Goal: Task Accomplishment & Management: Use online tool/utility

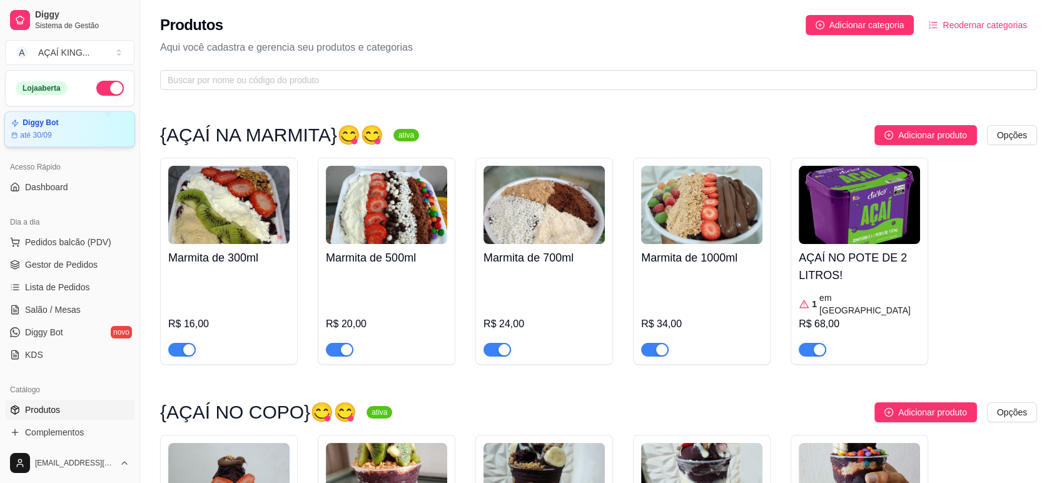
click at [85, 129] on div "Diggy Bot até 30/09" at bounding box center [69, 129] width 117 height 22
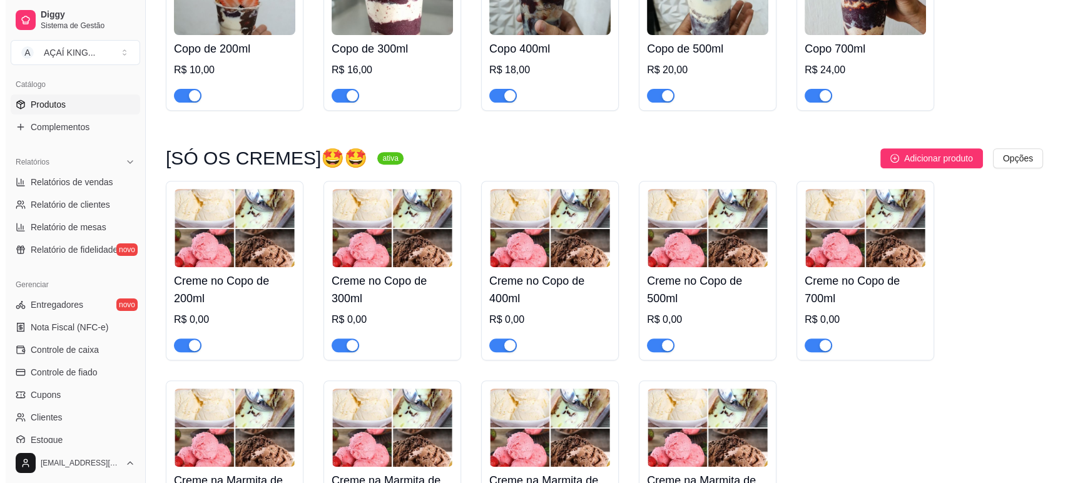
scroll to position [416, 0]
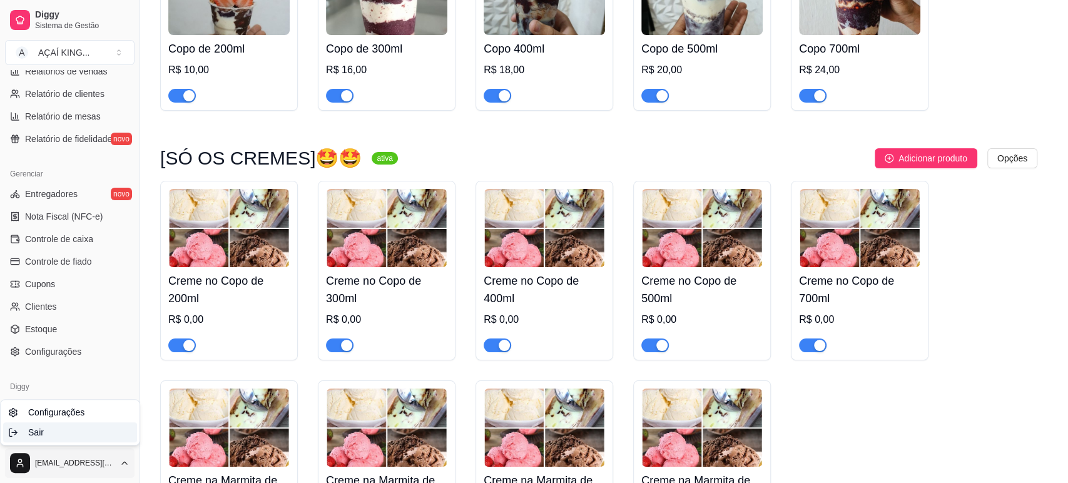
click at [73, 434] on div "Sair" at bounding box center [70, 432] width 134 height 20
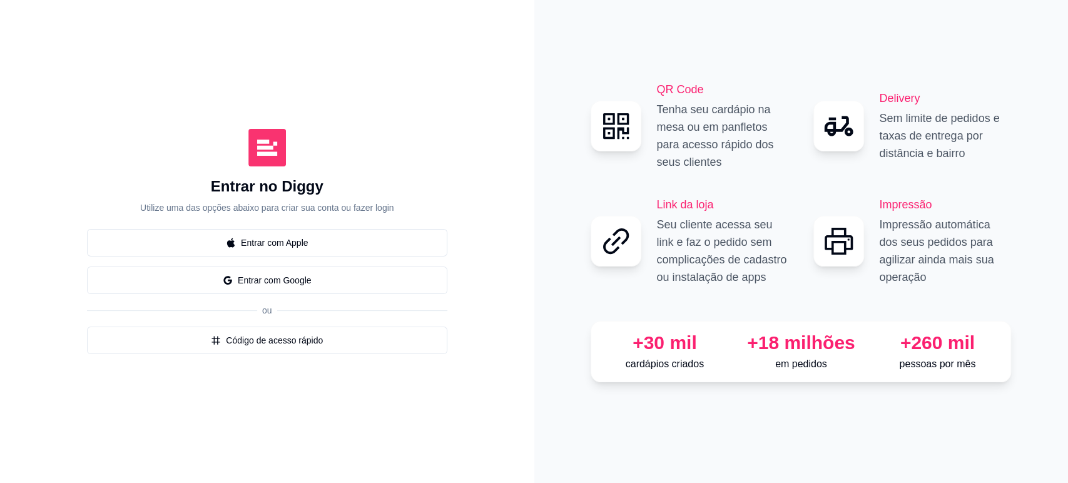
click at [296, 283] on button "Entrar com Google" at bounding box center [267, 281] width 360 height 28
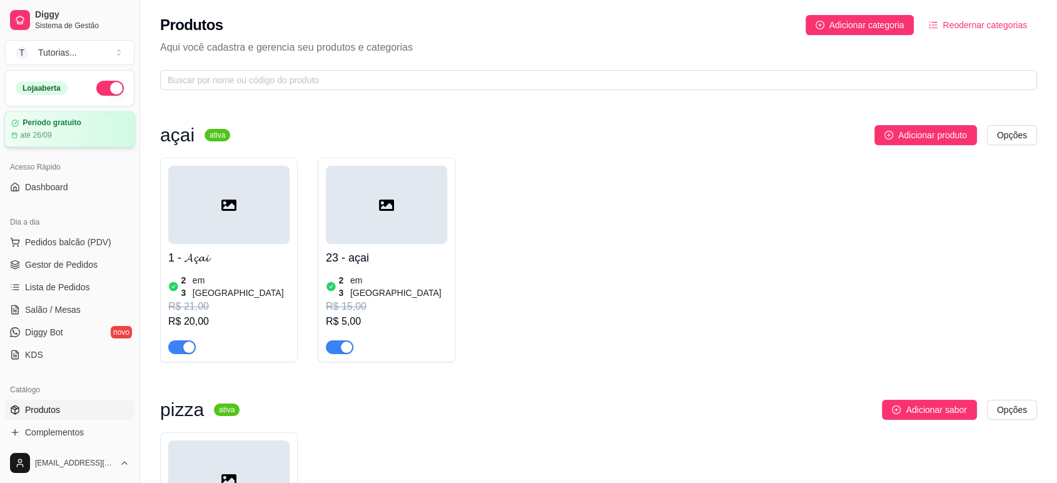
click at [49, 133] on article "até 26/09" at bounding box center [36, 135] width 32 height 10
click at [782, 33] on div "Produtos Adicionar categoria Reodernar categorias" at bounding box center [598, 25] width 877 height 20
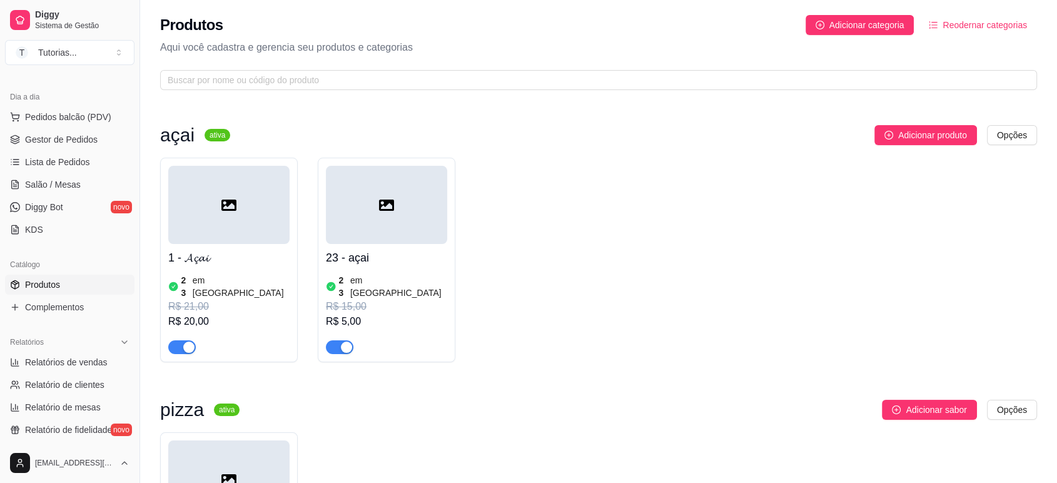
scroll to position [416, 0]
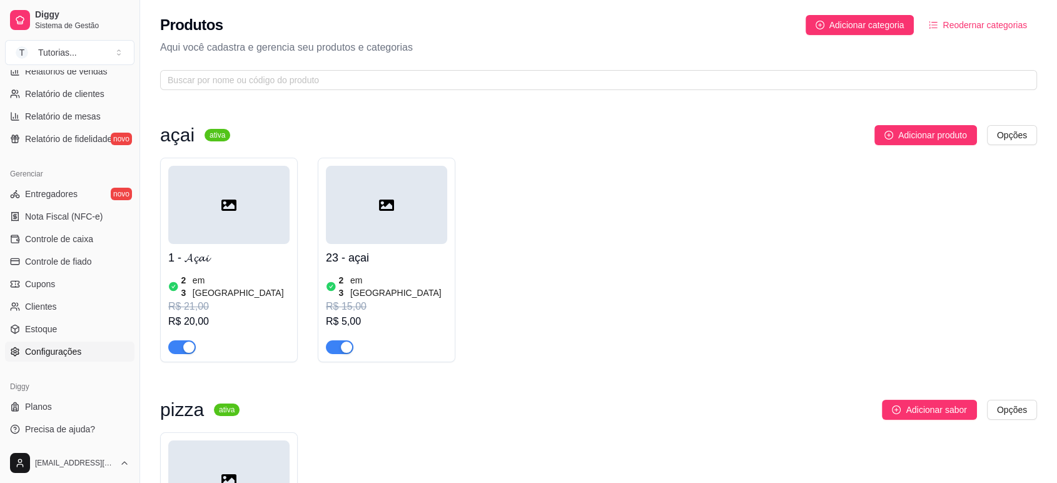
click at [53, 344] on link "Configurações" at bounding box center [70, 352] width 130 height 20
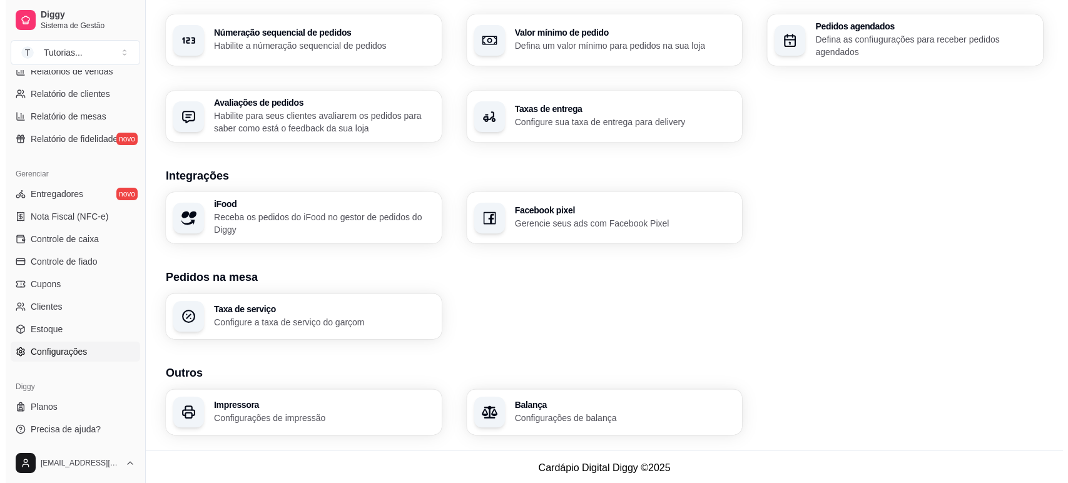
scroll to position [393, 0]
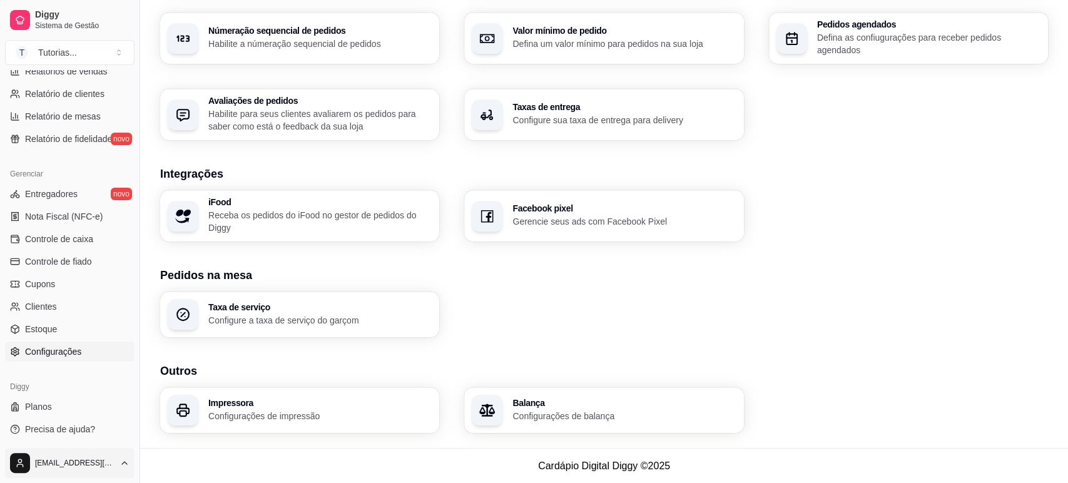
click at [114, 433] on div "Sair" at bounding box center [70, 432] width 134 height 20
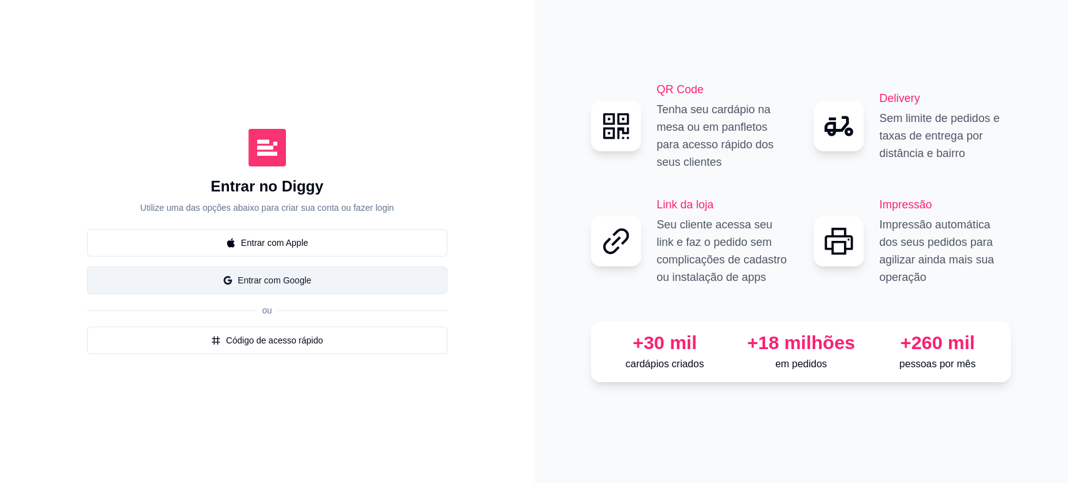
click at [249, 288] on button "Entrar com Google" at bounding box center [267, 281] width 360 height 28
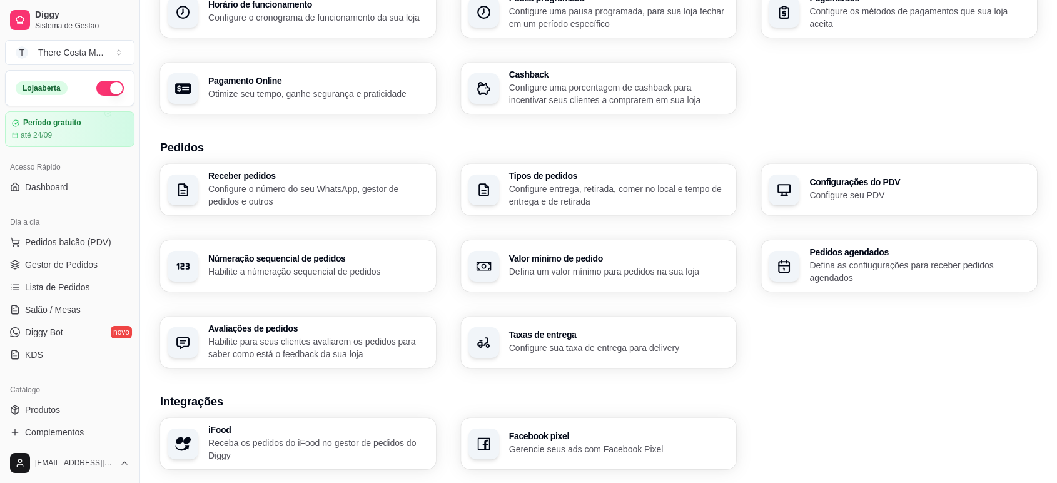
scroll to position [393, 0]
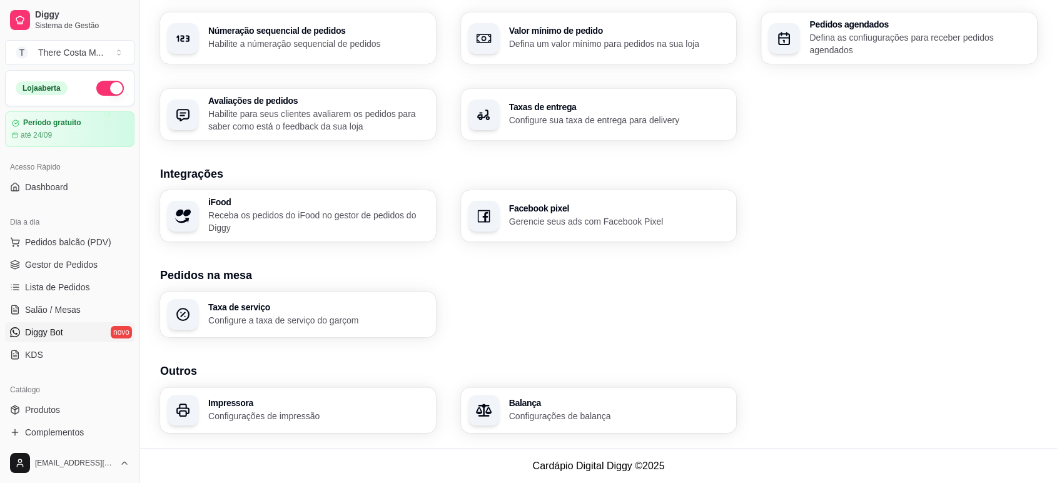
click at [63, 324] on link "Diggy Bot novo" at bounding box center [70, 332] width 130 height 20
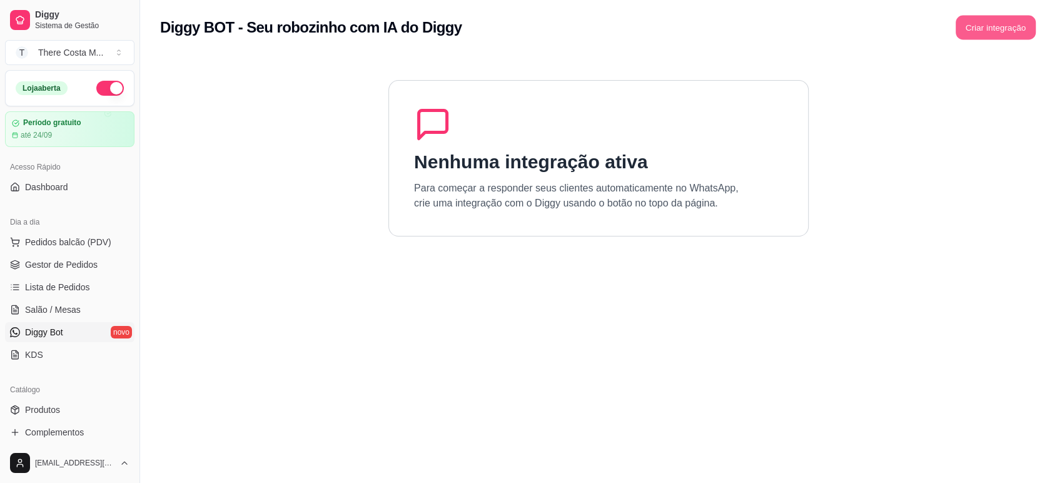
click at [984, 29] on button "Criar integração" at bounding box center [996, 28] width 80 height 24
click at [971, 36] on button "Criar integração" at bounding box center [996, 27] width 83 height 25
